Goal: Complete application form: Complete application form

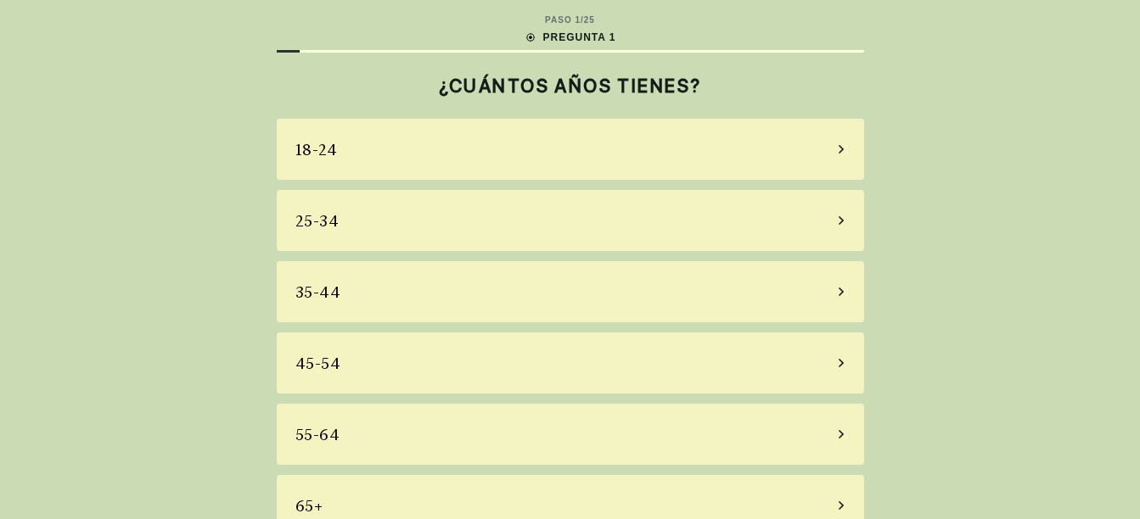
scroll to position [31, 0]
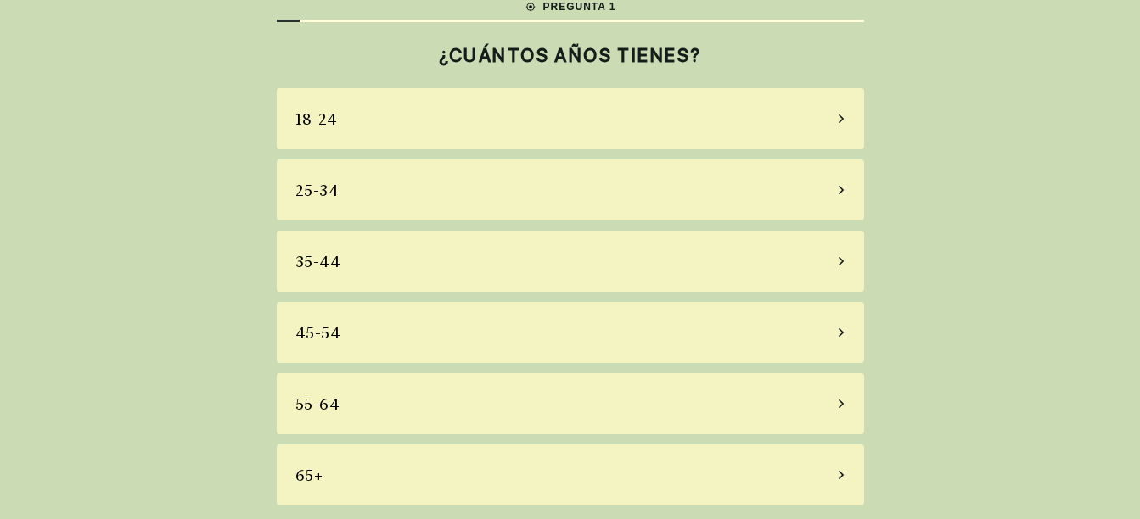
click at [400, 337] on div "45-54" at bounding box center [570, 332] width 587 height 61
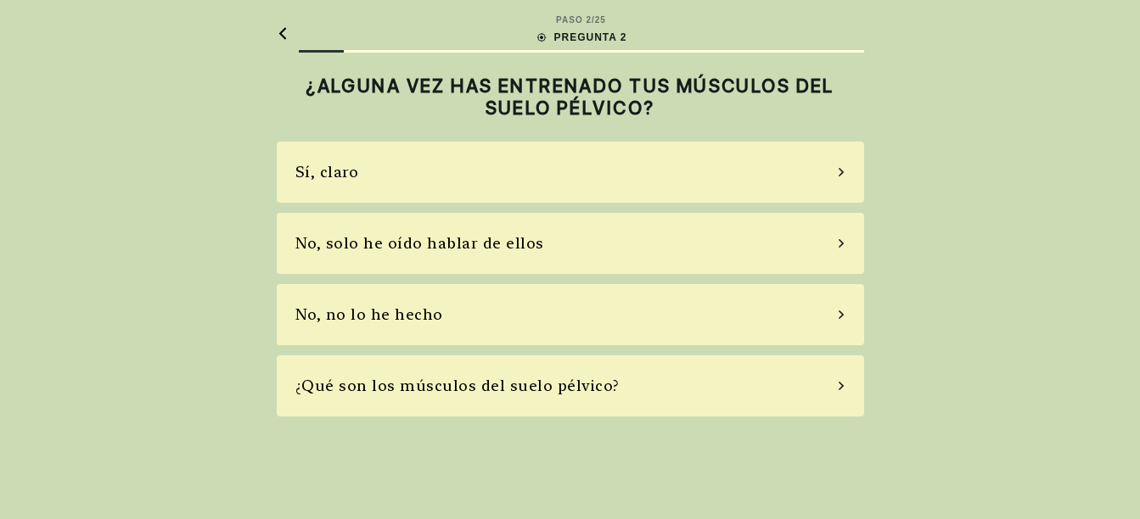
scroll to position [0, 0]
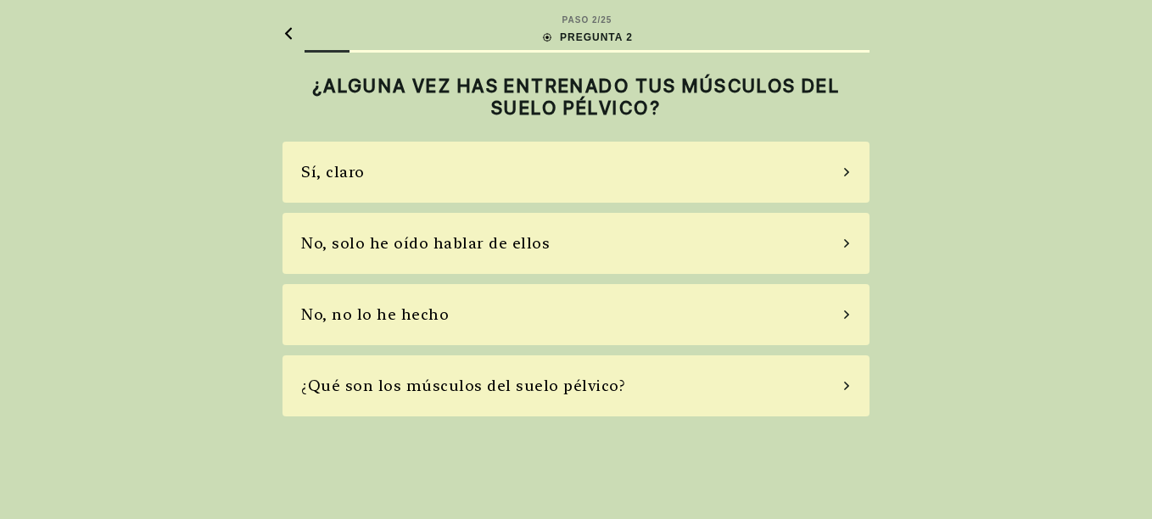
click at [473, 247] on div "No, solo he oído hablar de ellos" at bounding box center [425, 243] width 249 height 23
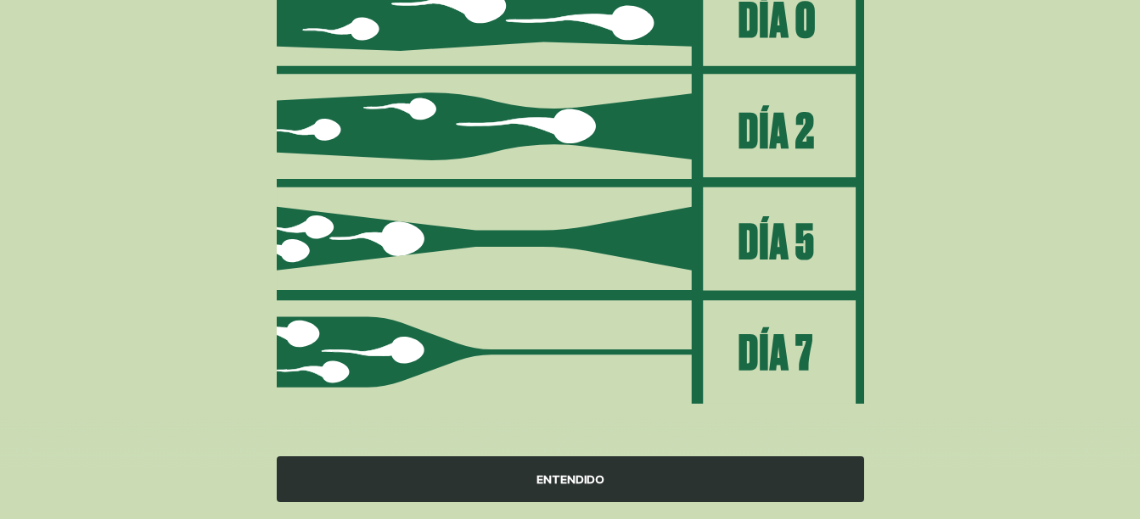
scroll to position [272, 0]
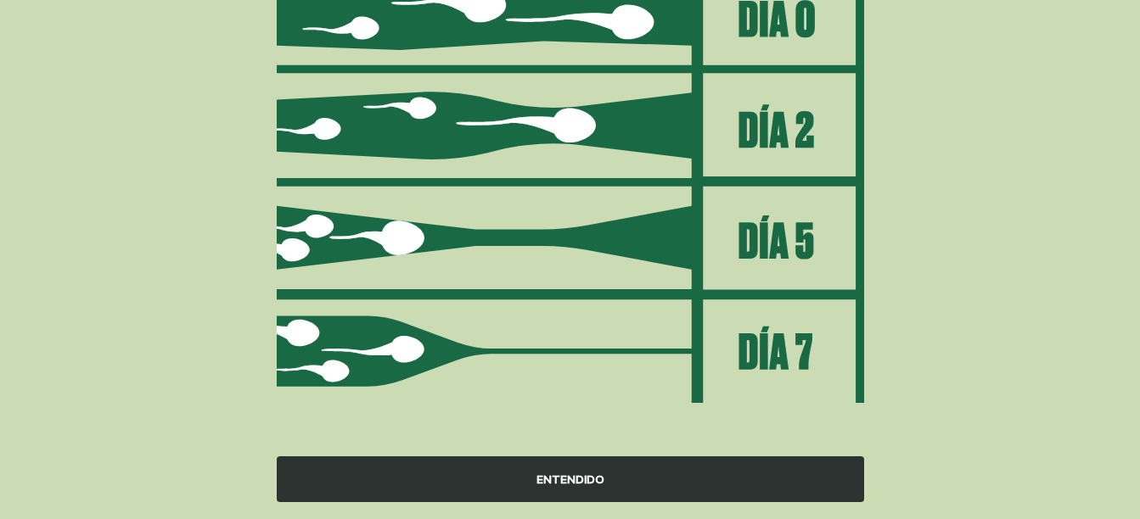
click at [559, 479] on div "ENTENDIDO" at bounding box center [570, 479] width 587 height 46
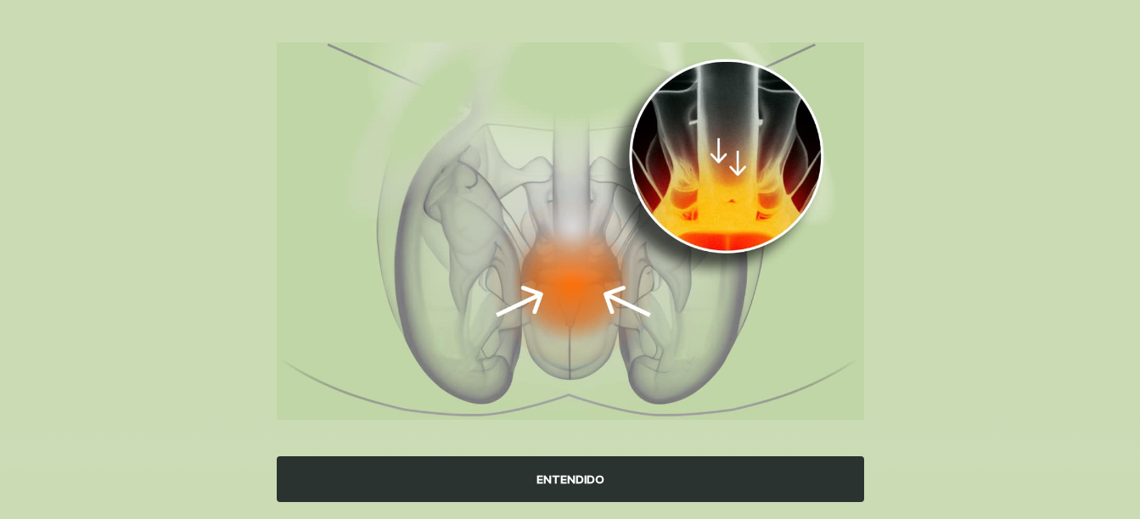
scroll to position [207, 0]
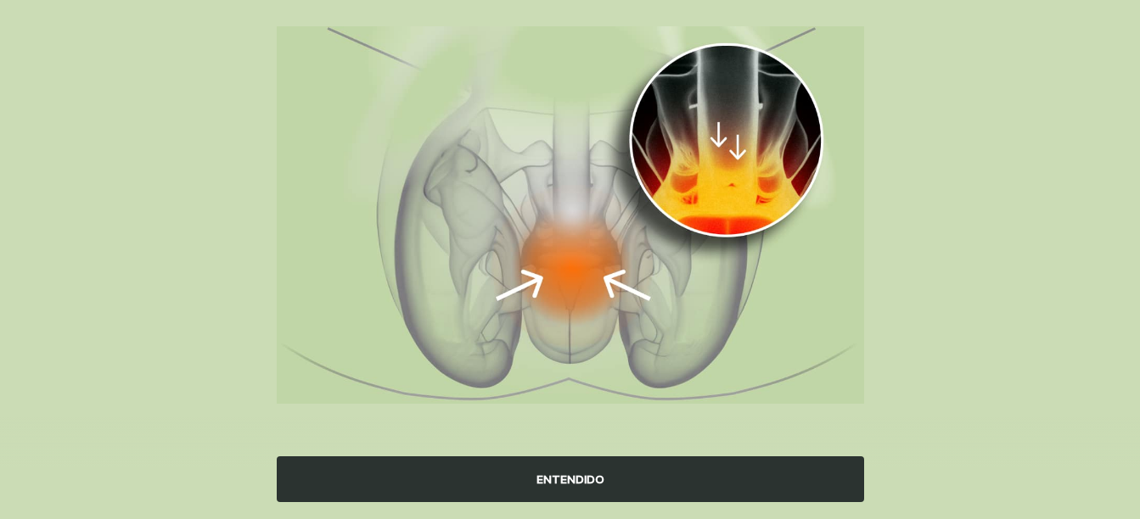
click at [585, 478] on div "ENTENDIDO" at bounding box center [570, 479] width 587 height 46
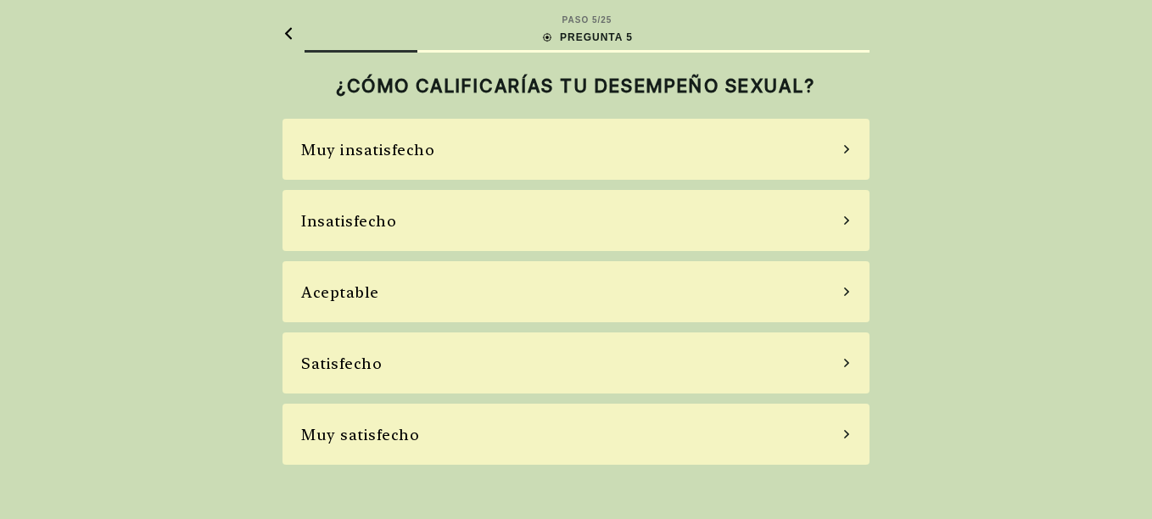
click at [458, 232] on div "Insatisfecho" at bounding box center [576, 220] width 587 height 61
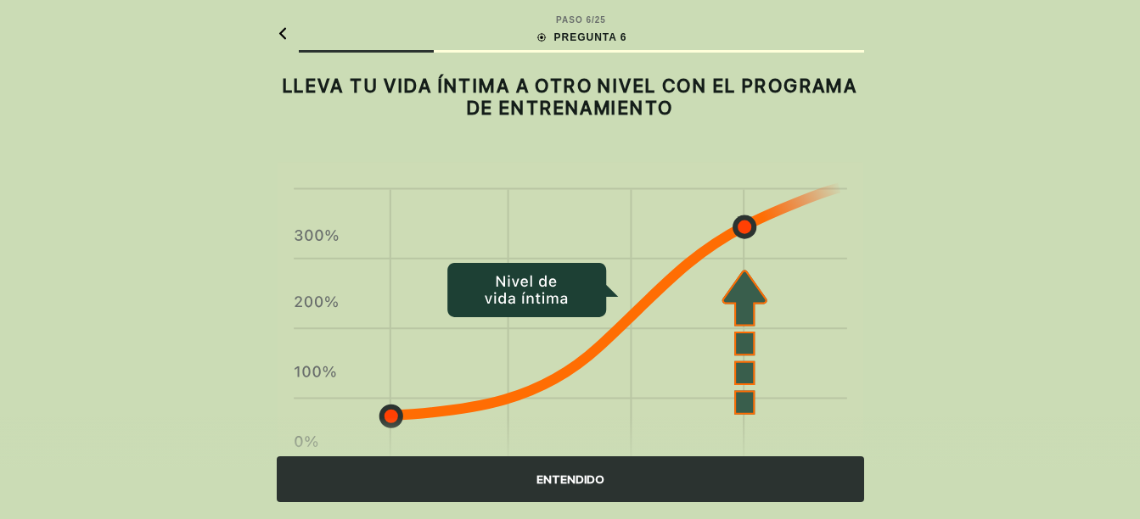
click at [574, 489] on div "ENTENDIDO" at bounding box center [570, 479] width 587 height 46
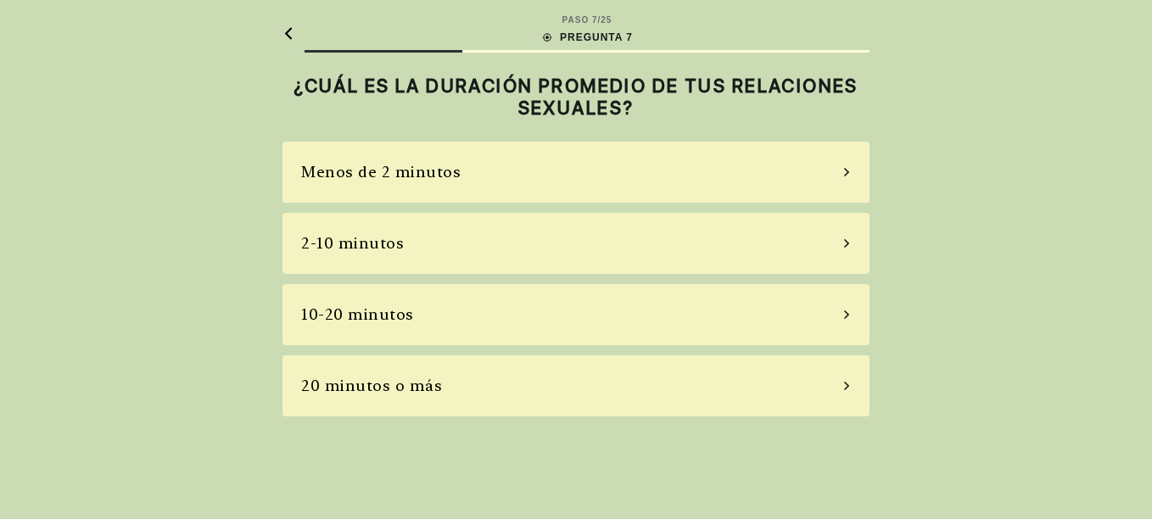
click at [482, 248] on div "2-10 minutos" at bounding box center [576, 243] width 587 height 61
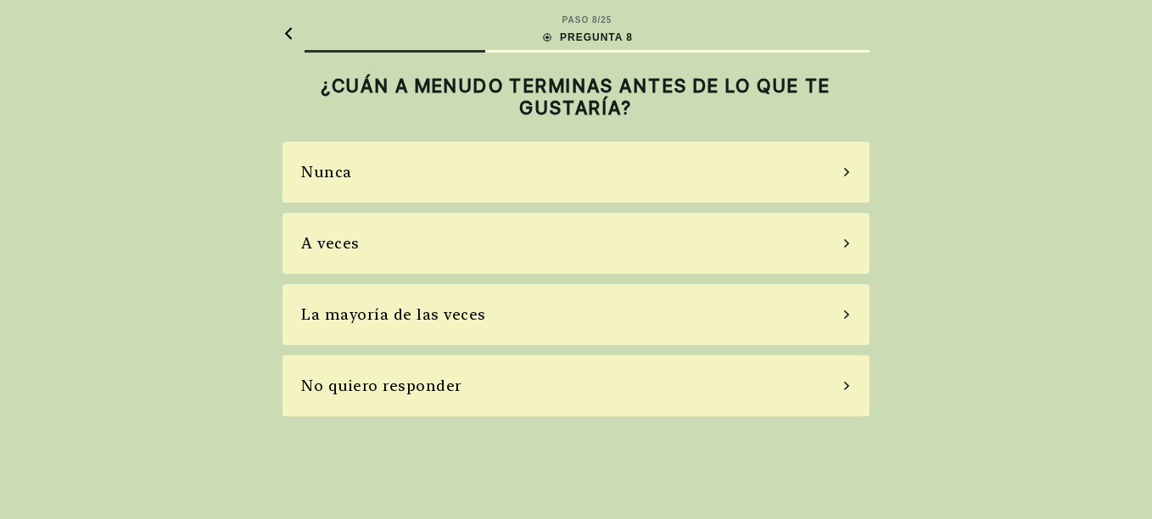
click at [453, 302] on div "La mayoría de las veces" at bounding box center [576, 314] width 587 height 61
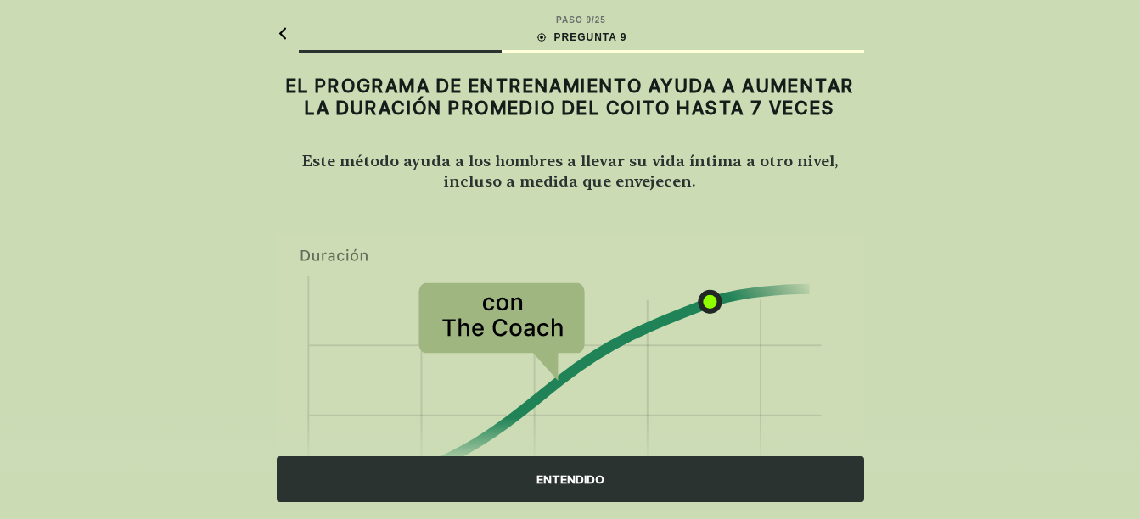
click at [593, 468] on div "ENTENDIDO" at bounding box center [570, 479] width 587 height 46
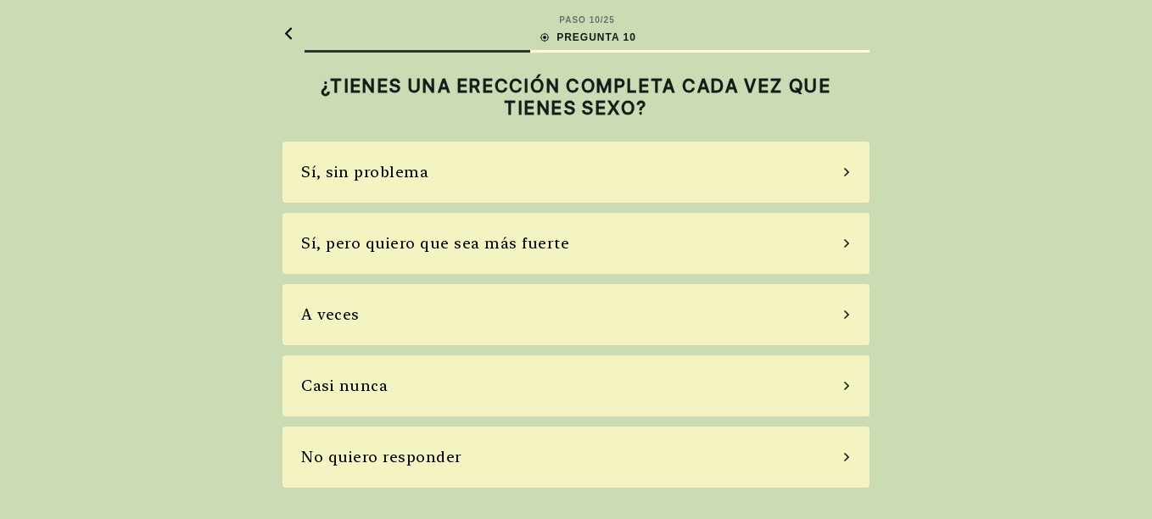
click at [472, 175] on div "Sí, sin problema" at bounding box center [576, 172] width 587 height 61
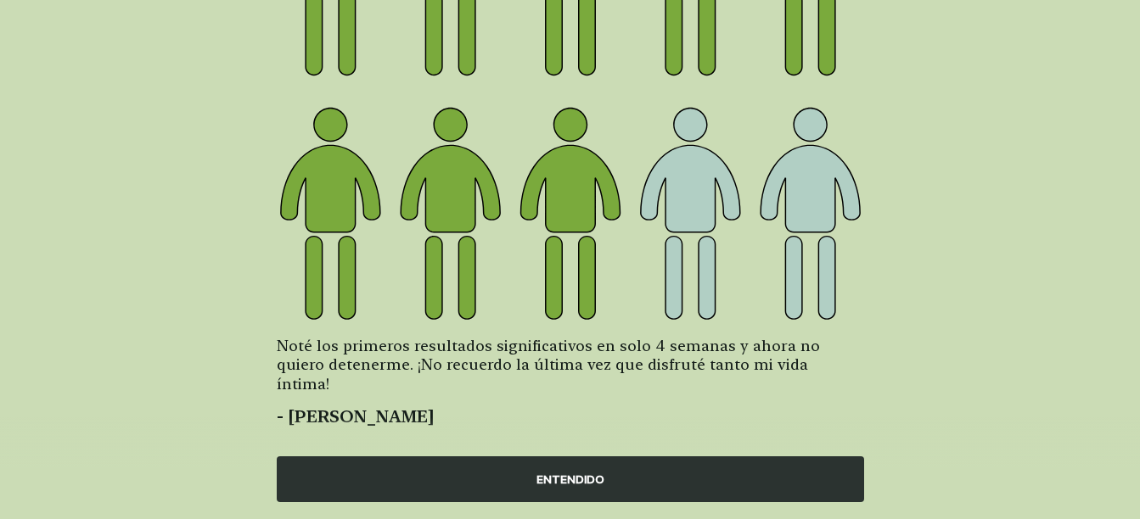
scroll to position [305, 0]
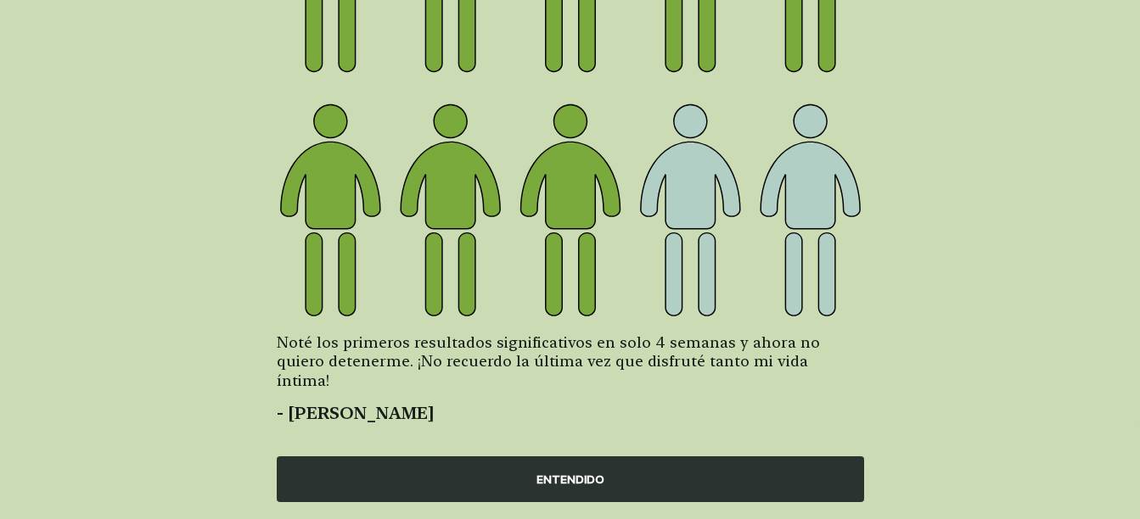
click at [573, 478] on div "ENTENDIDO" at bounding box center [570, 479] width 587 height 46
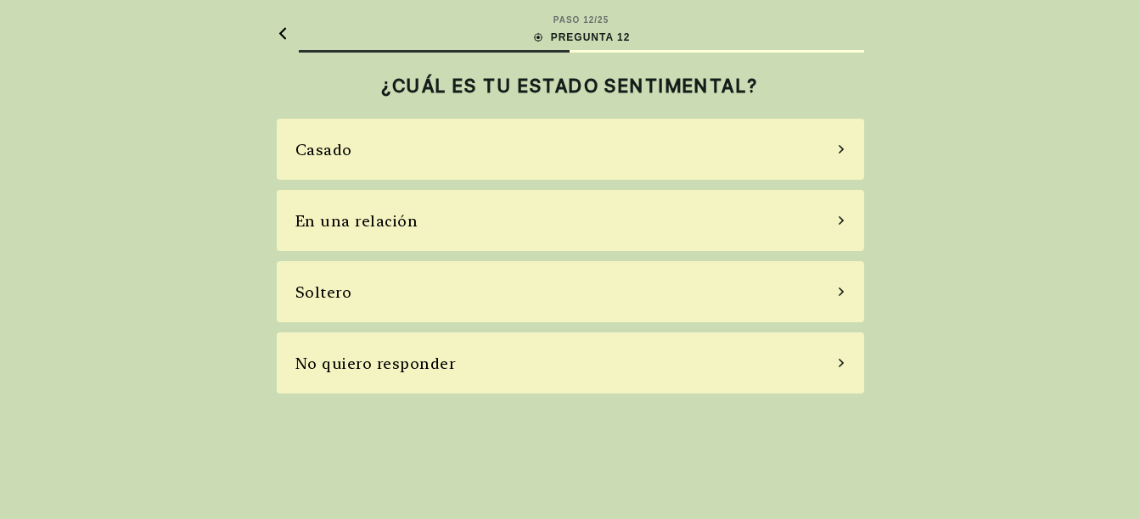
scroll to position [0, 0]
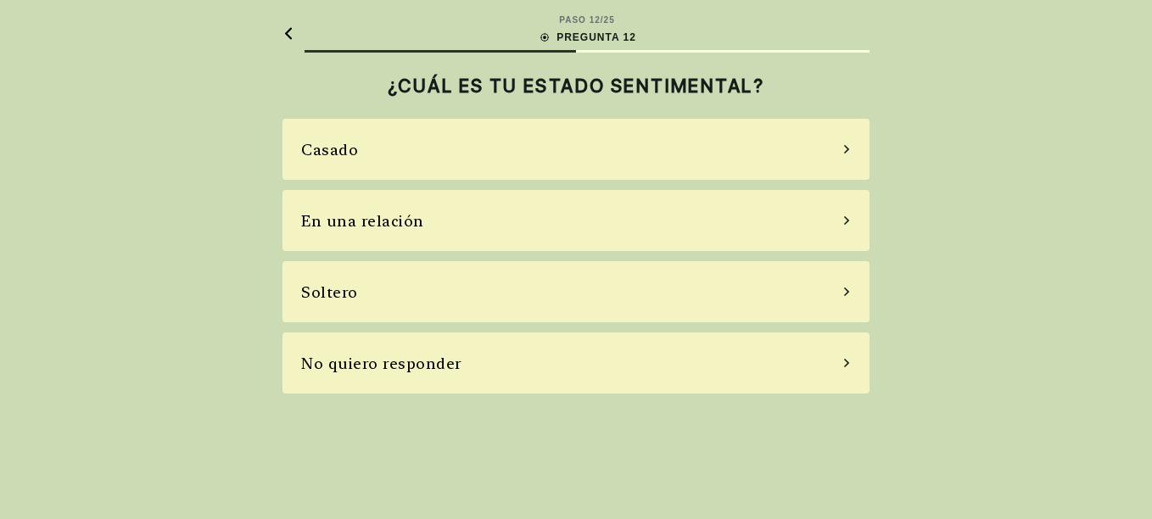
click at [458, 159] on div "Casado" at bounding box center [576, 149] width 587 height 61
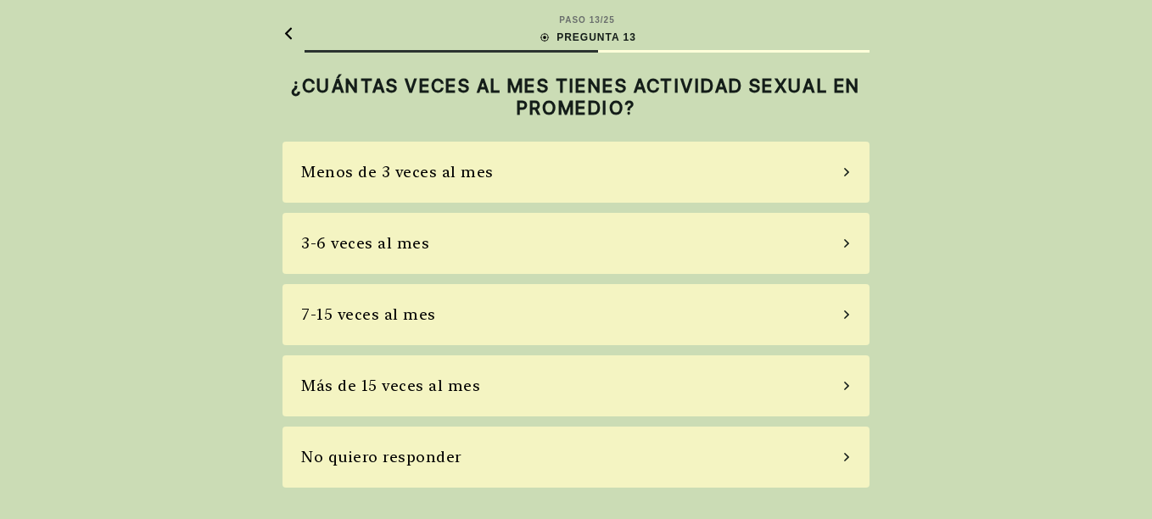
click at [484, 253] on div "3-6 veces al mes" at bounding box center [576, 243] width 587 height 61
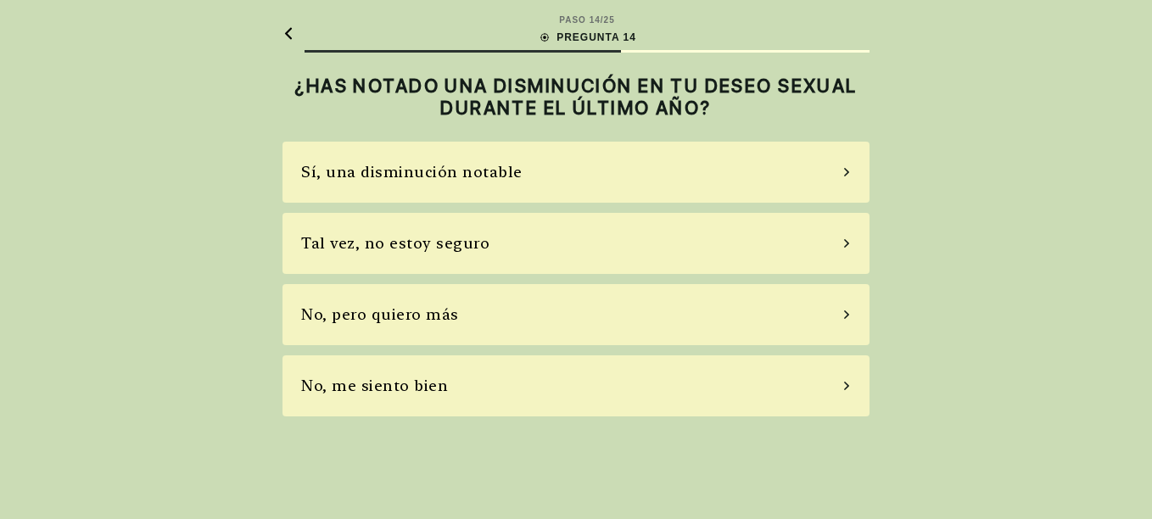
click at [507, 233] on div "Tal vez, no estoy seguro" at bounding box center [576, 243] width 587 height 61
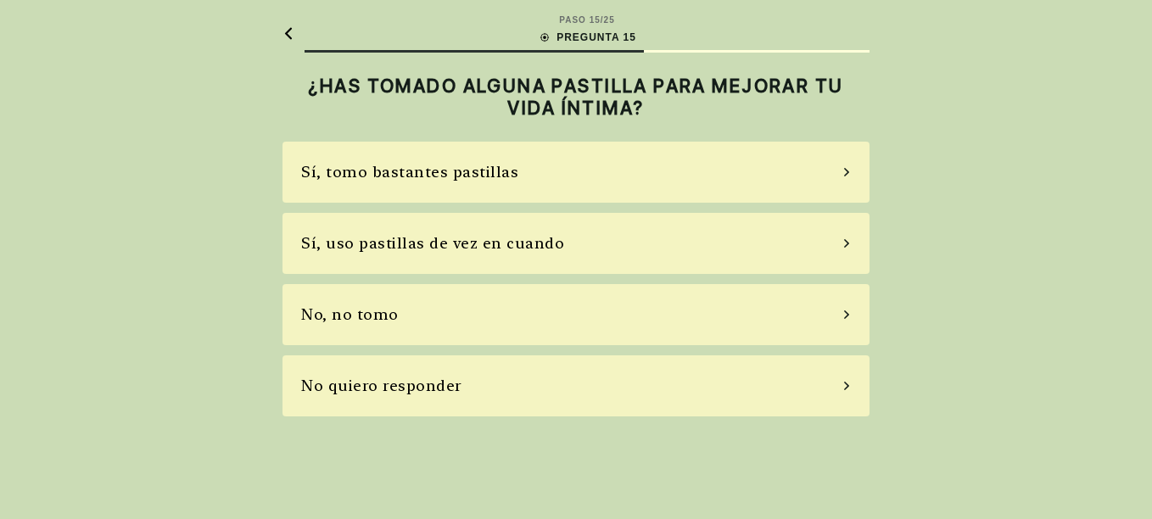
click at [481, 320] on div "No, no tomo" at bounding box center [576, 314] width 587 height 61
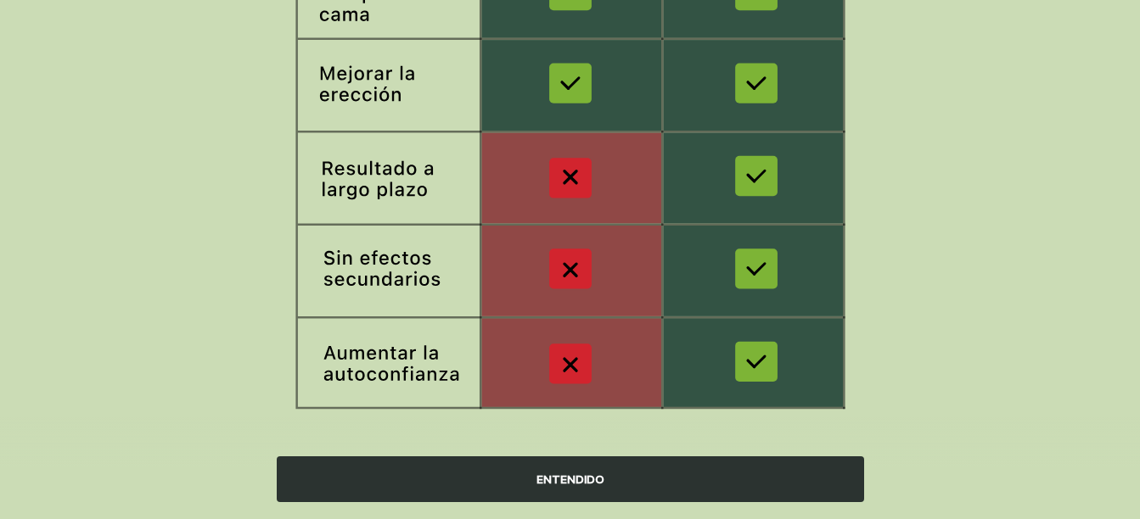
scroll to position [381, 0]
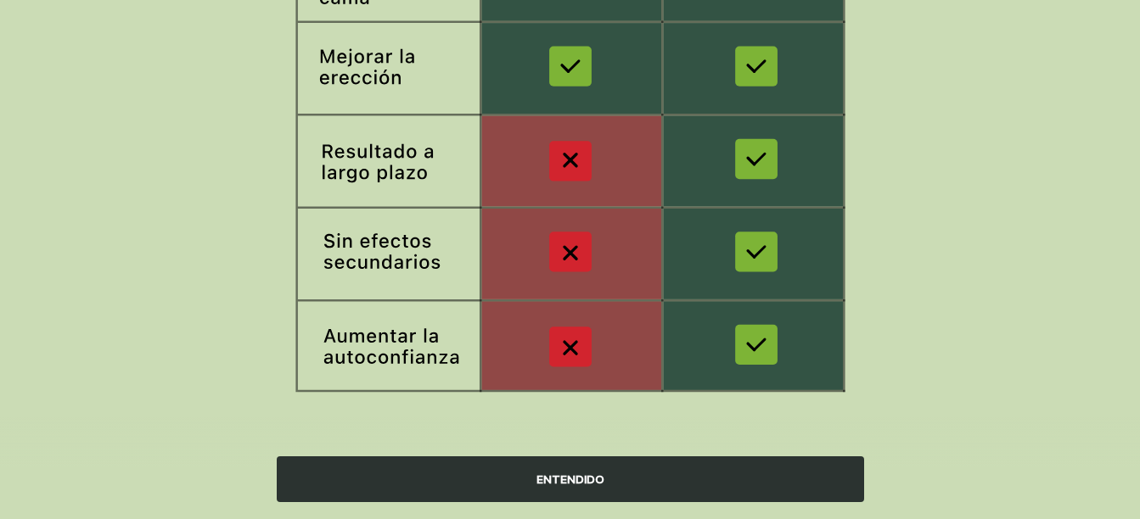
click at [559, 475] on div "ENTENDIDO" at bounding box center [570, 479] width 587 height 46
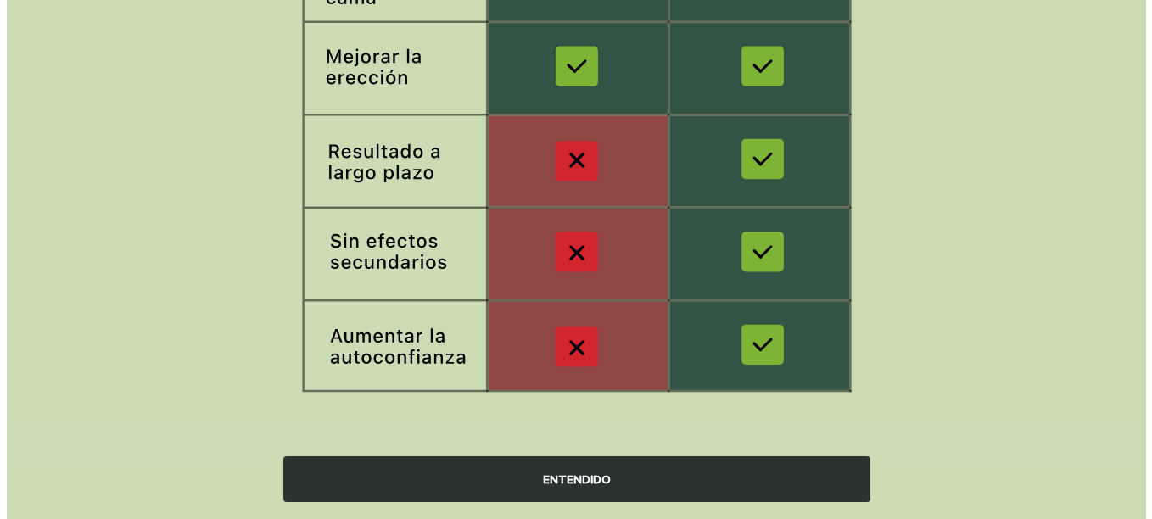
scroll to position [0, 0]
